Goal: Communication & Community: Answer question/provide support

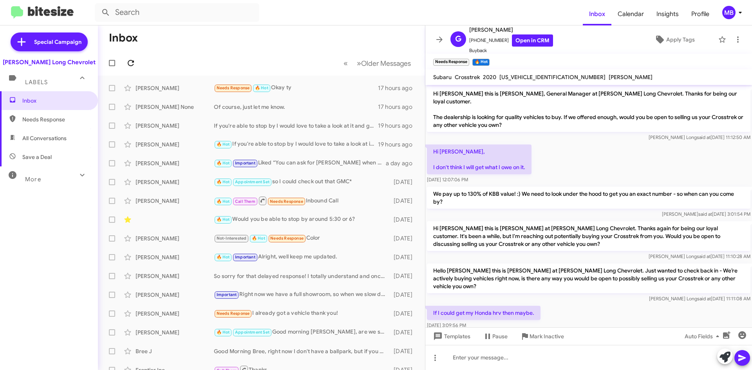
scroll to position [130, 0]
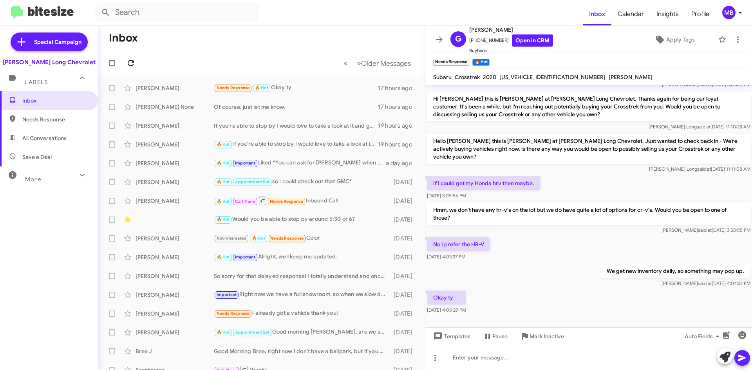
click at [130, 62] on icon at bounding box center [130, 62] width 9 height 9
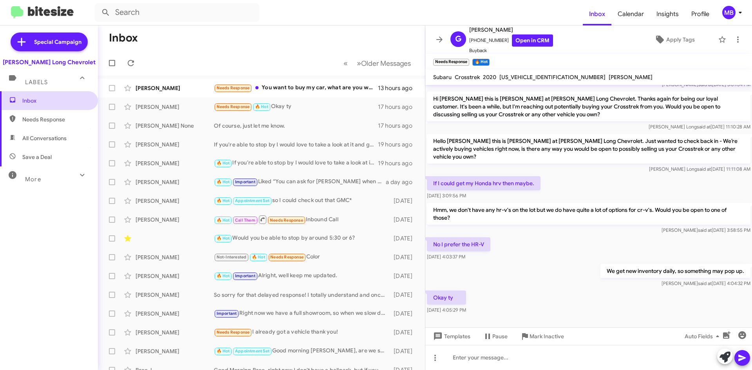
click at [43, 101] on span "Inbox" at bounding box center [55, 101] width 67 height 8
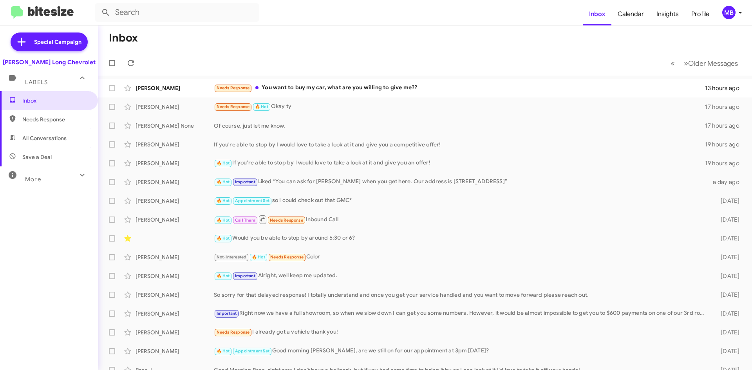
click at [40, 115] on span "Needs Response" at bounding box center [49, 119] width 98 height 19
type input "in:needs-response"
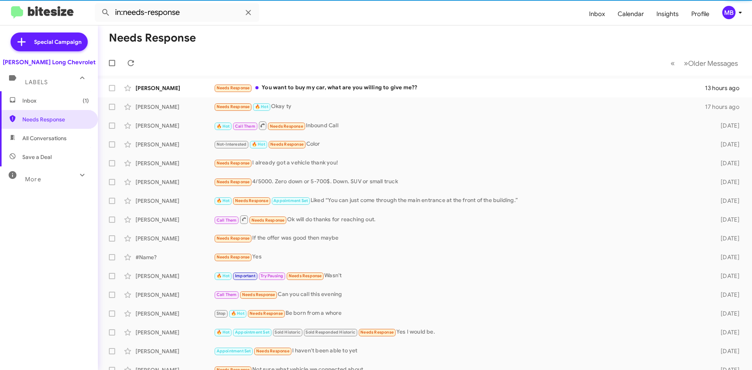
click at [54, 91] on mat-expansion-panel-header "Labels" at bounding box center [49, 78] width 98 height 25
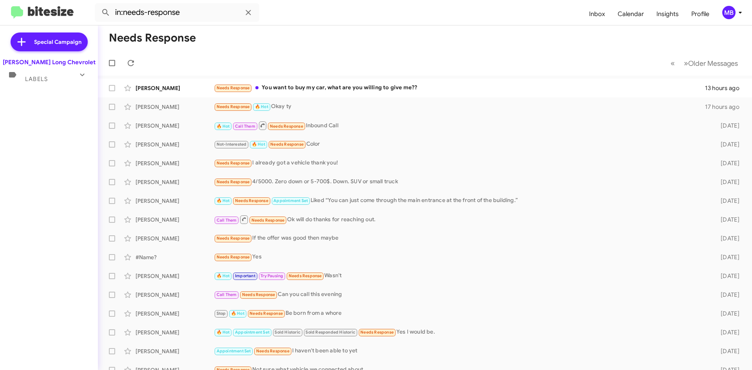
click at [53, 75] on div "Labels" at bounding box center [41, 76] width 70 height 14
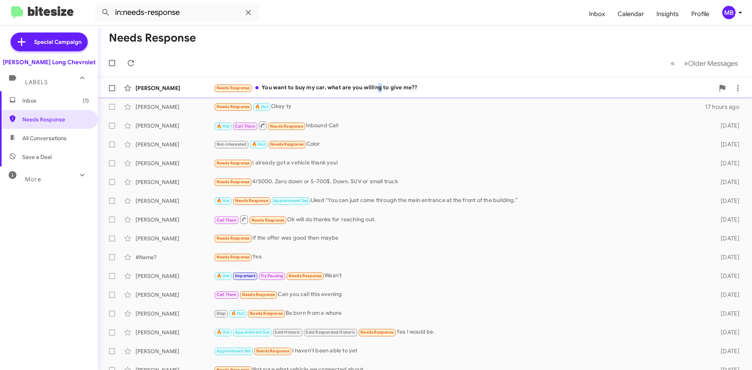
click at [377, 87] on div "Needs Response You want to buy my car, what are you willing to give me??" at bounding box center [464, 87] width 501 height 9
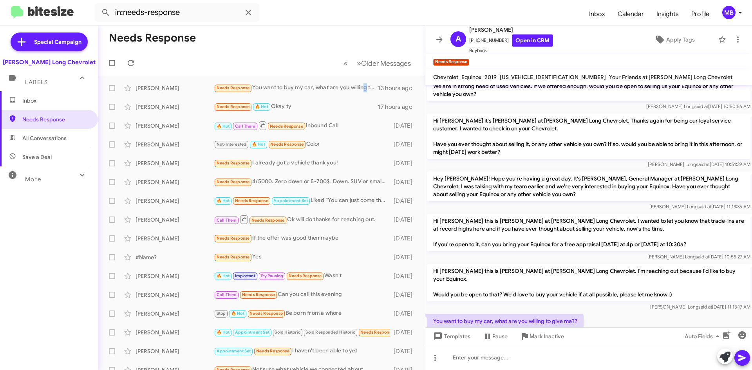
scroll to position [47, 0]
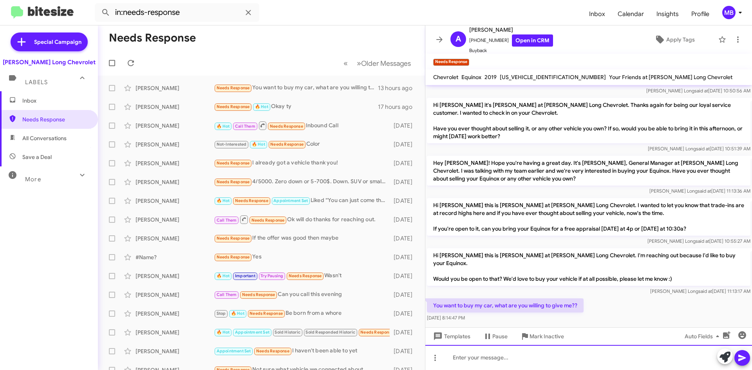
drag, startPoint x: 500, startPoint y: 361, endPoint x: 493, endPoint y: 365, distance: 7.7
click at [494, 366] on div at bounding box center [589, 357] width 327 height 25
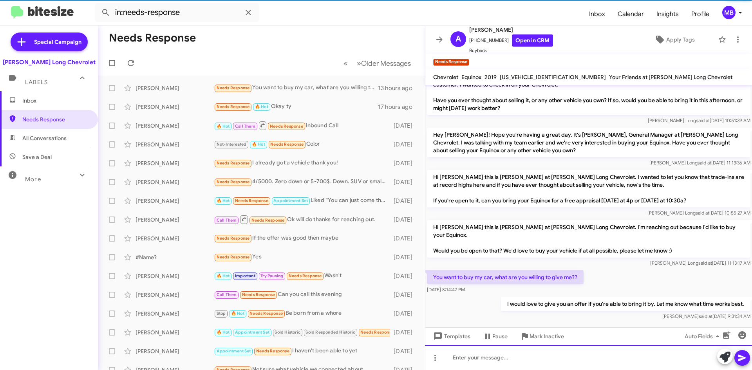
scroll to position [75, 0]
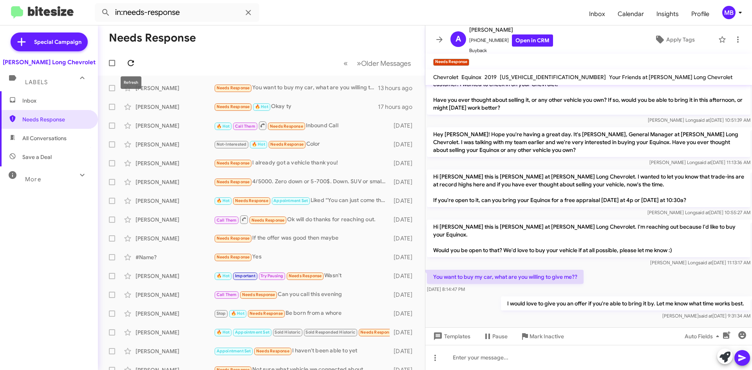
click at [134, 63] on icon at bounding box center [130, 62] width 9 height 9
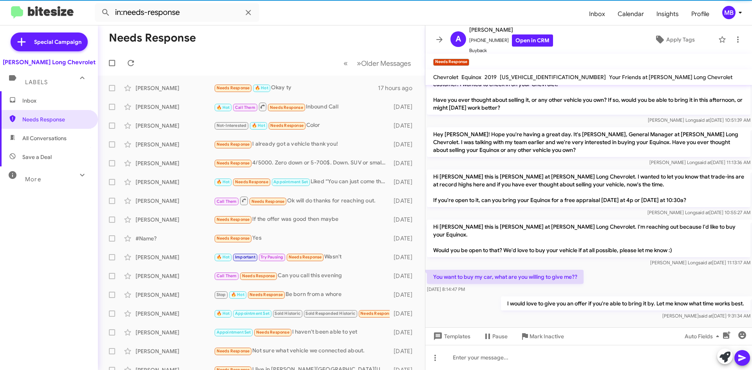
click at [45, 136] on span "All Conversations" at bounding box center [44, 138] width 44 height 8
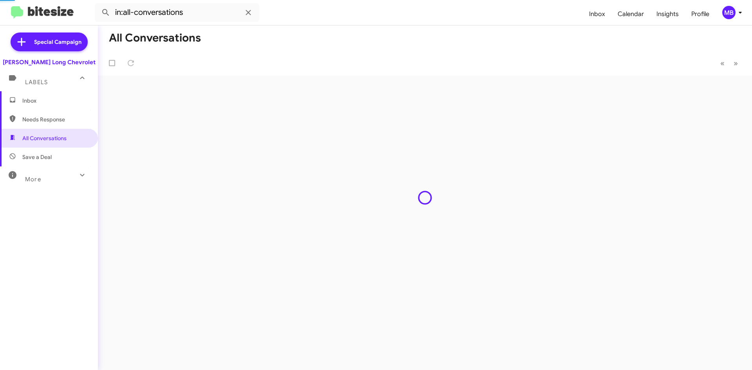
click at [49, 122] on span "Needs Response" at bounding box center [55, 120] width 67 height 8
type input "in:needs-response"
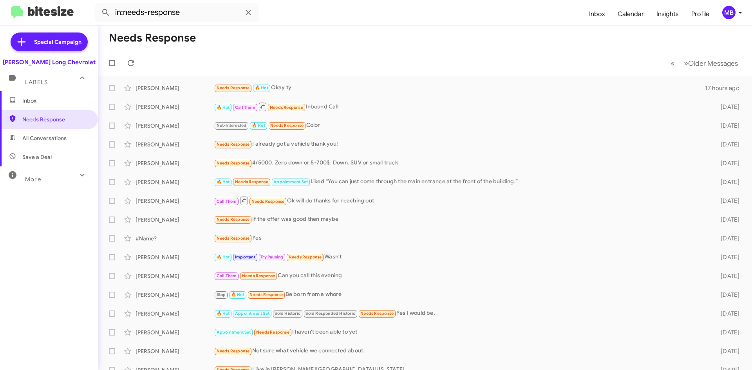
click at [51, 101] on span "Inbox" at bounding box center [55, 101] width 67 height 8
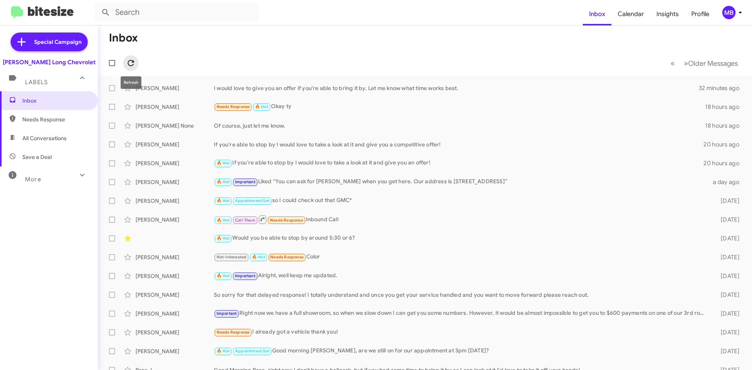
click at [128, 62] on icon at bounding box center [130, 62] width 9 height 9
